Goal: Find specific page/section: Find specific page/section

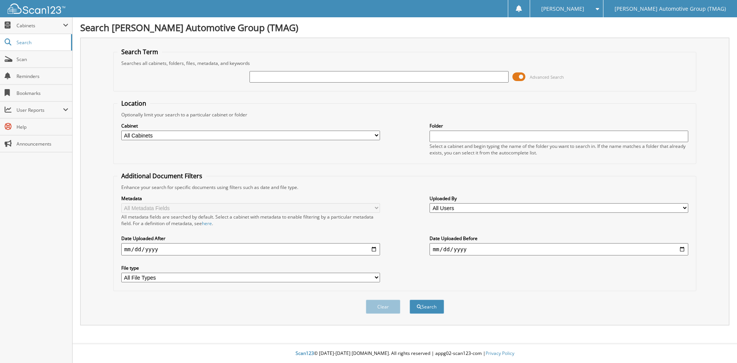
click at [289, 80] on input "text" at bounding box center [378, 77] width 259 height 12
type input "5127390"
click at [409, 299] on button "Search" at bounding box center [426, 306] width 35 height 14
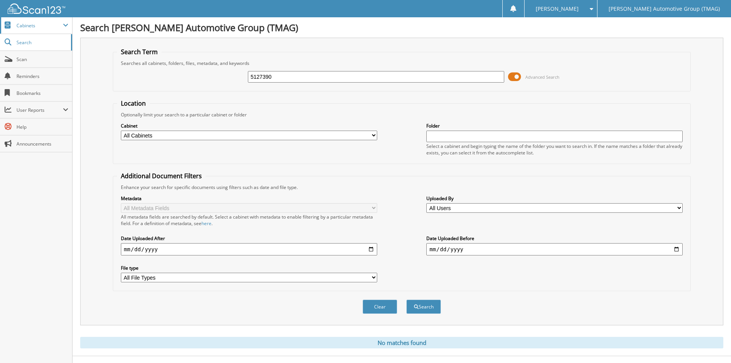
click at [43, 24] on span "Cabinets" at bounding box center [39, 25] width 46 height 7
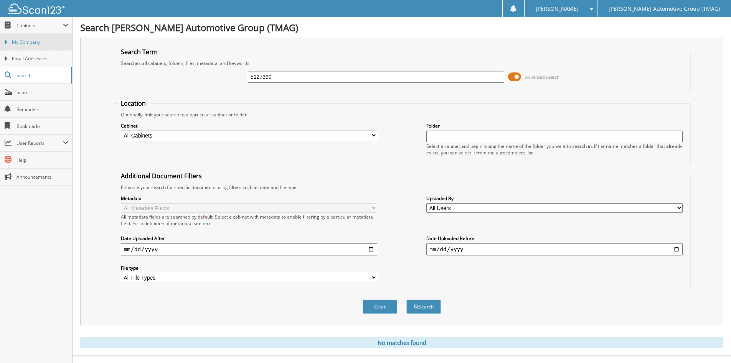
click at [43, 44] on span "My Company" at bounding box center [40, 42] width 56 height 7
